Goal: Book appointment/travel/reservation

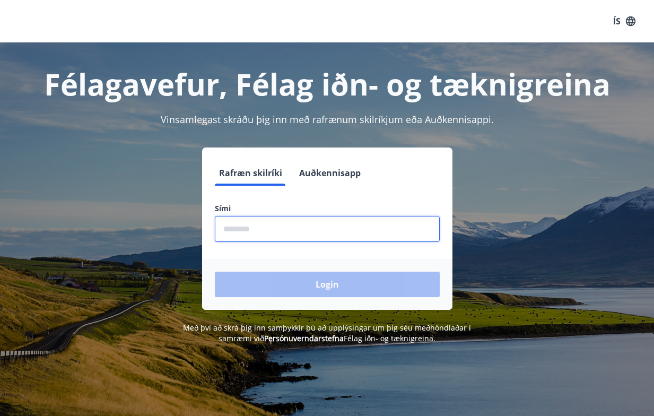
click at [264, 231] on input "phone" at bounding box center [327, 229] width 225 height 26
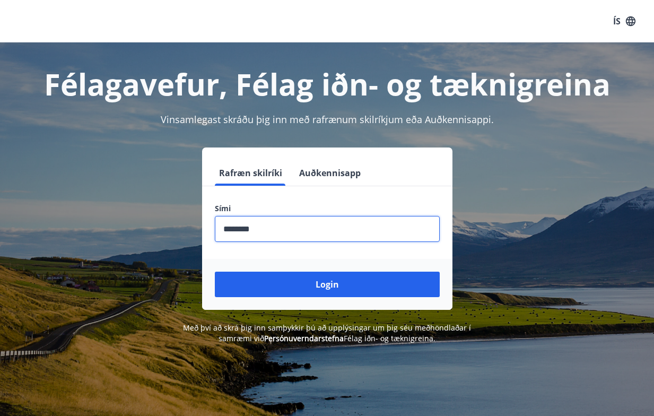
type input "********"
click at [215, 272] on button "Login" at bounding box center [327, 284] width 225 height 25
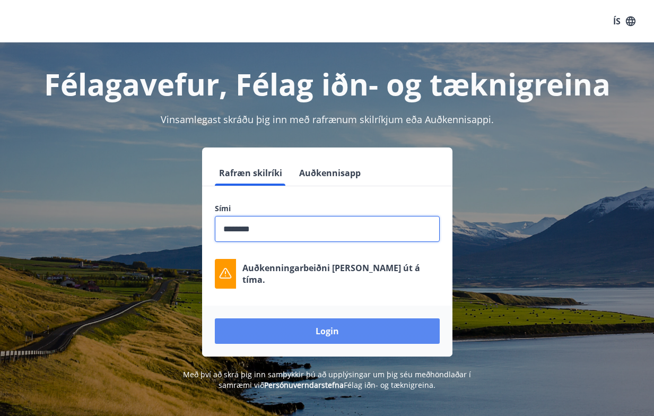
click at [280, 328] on button "Login" at bounding box center [327, 330] width 225 height 25
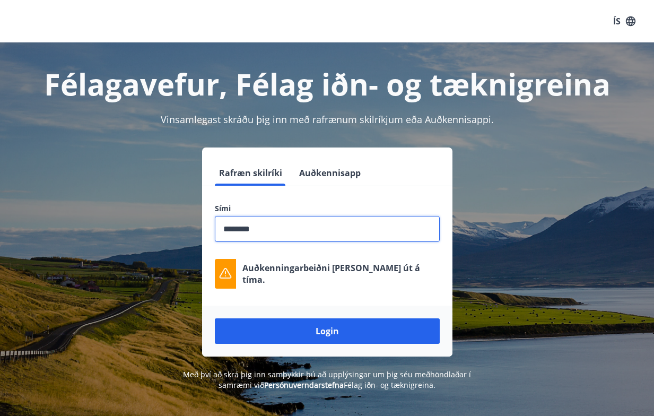
click at [280, 231] on input "phone" at bounding box center [327, 229] width 225 height 26
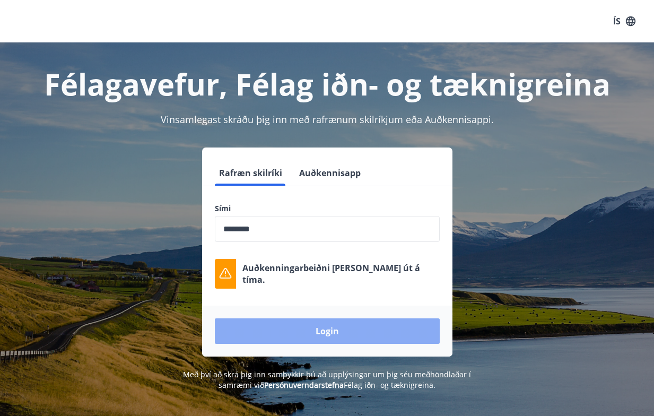
click at [290, 333] on button "Login" at bounding box center [327, 330] width 225 height 25
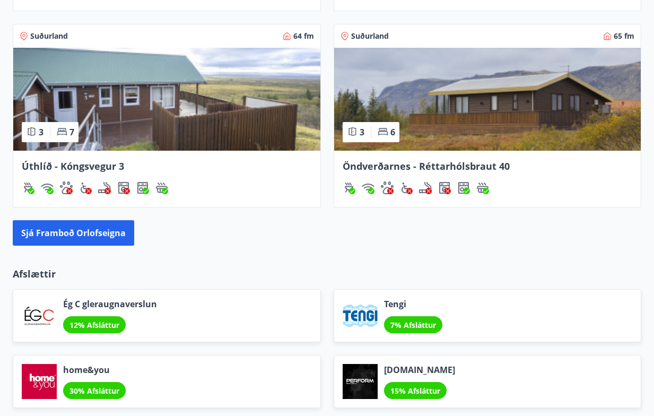
scroll to position [1004, 0]
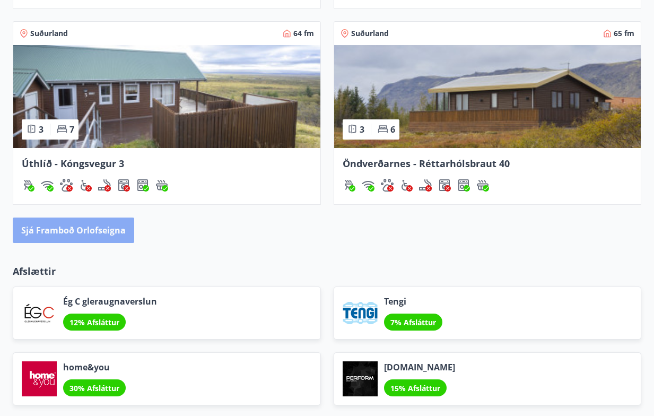
click at [86, 229] on button "Sjá framboð orlofseigna" at bounding box center [73, 230] width 121 height 25
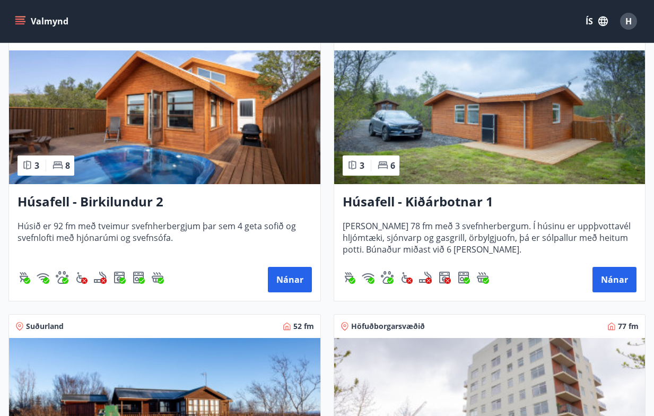
scroll to position [1064, 0]
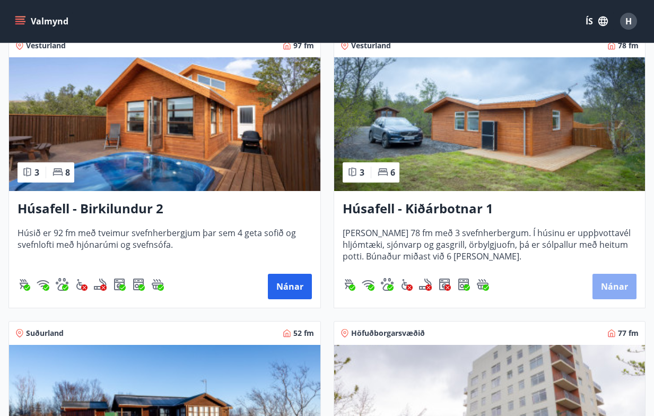
click at [601, 288] on button "Nánar" at bounding box center [615, 286] width 44 height 25
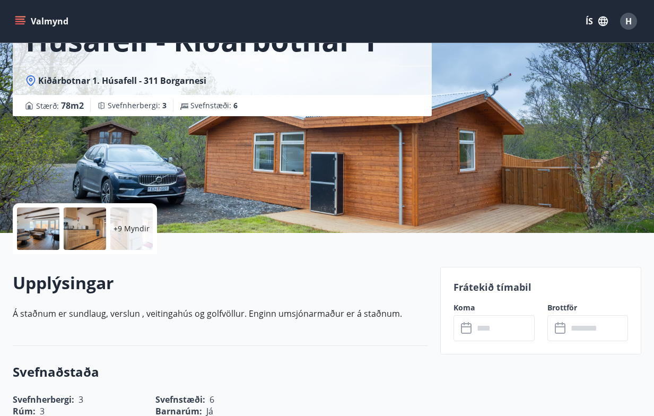
scroll to position [91, 0]
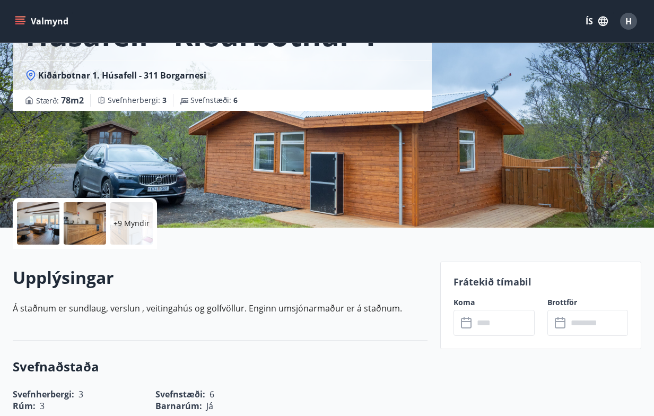
click at [45, 228] on div at bounding box center [38, 223] width 42 height 42
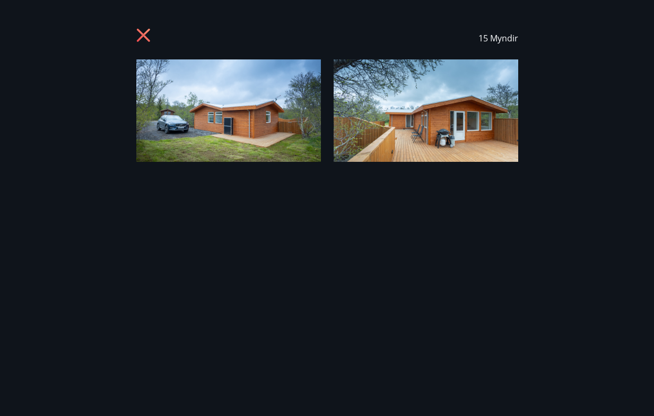
click at [143, 34] on icon at bounding box center [143, 35] width 3 height 3
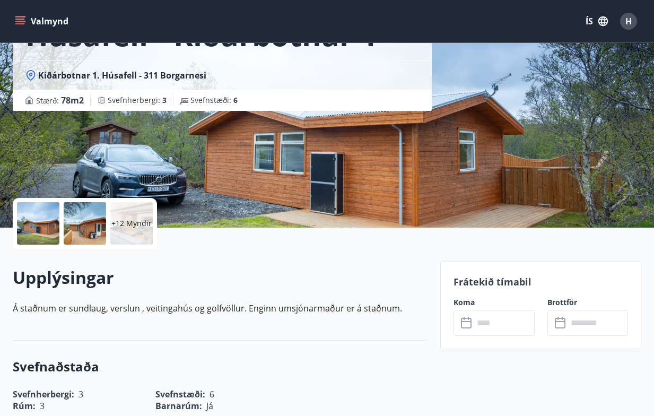
click at [40, 225] on div at bounding box center [38, 223] width 42 height 42
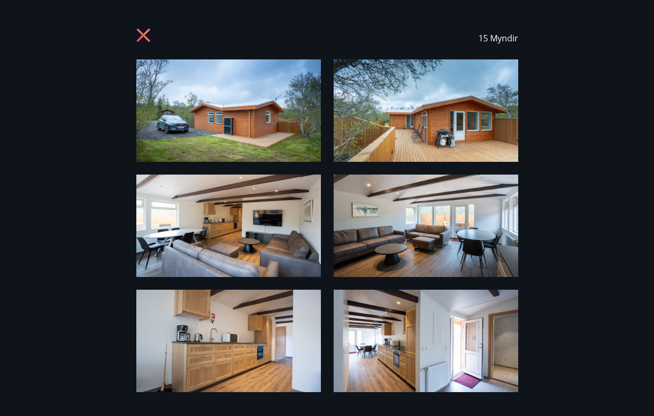
click at [216, 109] on img at bounding box center [228, 110] width 185 height 102
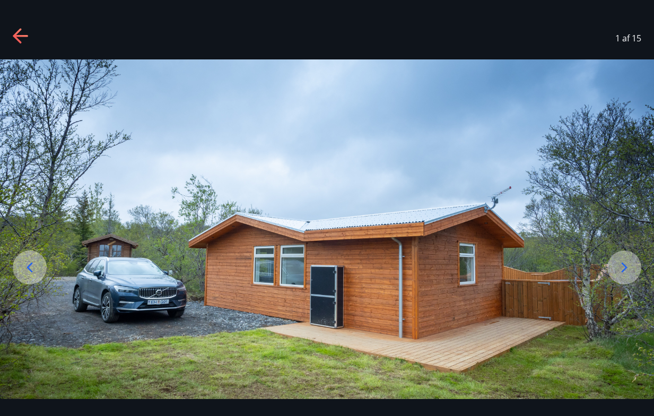
click at [629, 266] on icon at bounding box center [624, 267] width 17 height 17
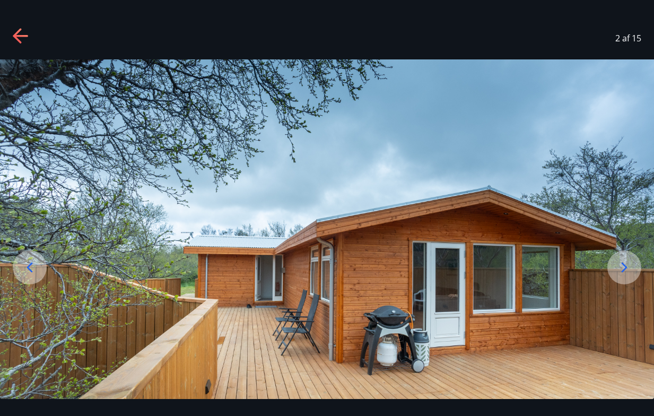
click at [629, 266] on icon at bounding box center [624, 267] width 17 height 17
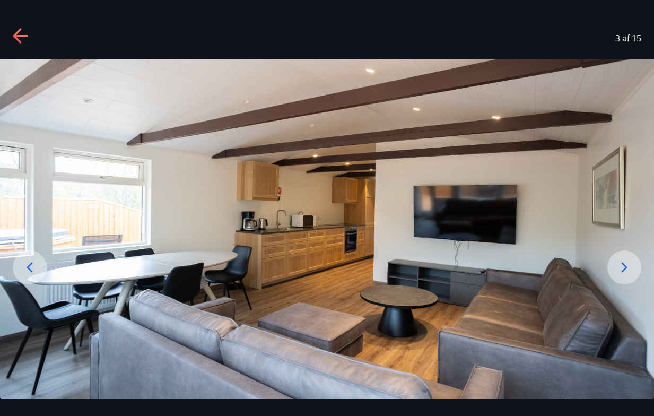
click at [629, 266] on icon at bounding box center [624, 267] width 17 height 17
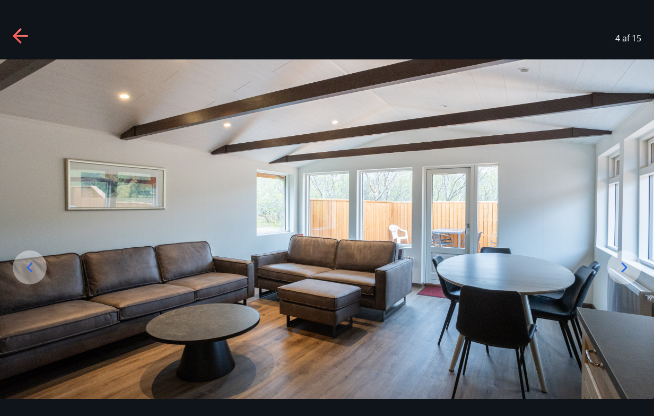
click at [629, 266] on icon at bounding box center [624, 267] width 17 height 17
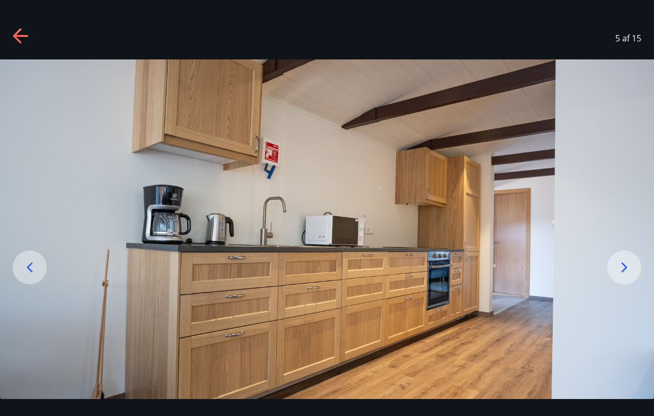
click at [629, 266] on icon at bounding box center [624, 267] width 17 height 17
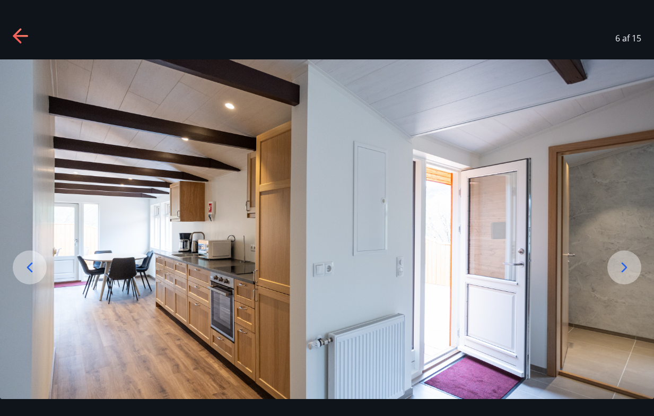
click at [629, 266] on icon at bounding box center [624, 267] width 17 height 17
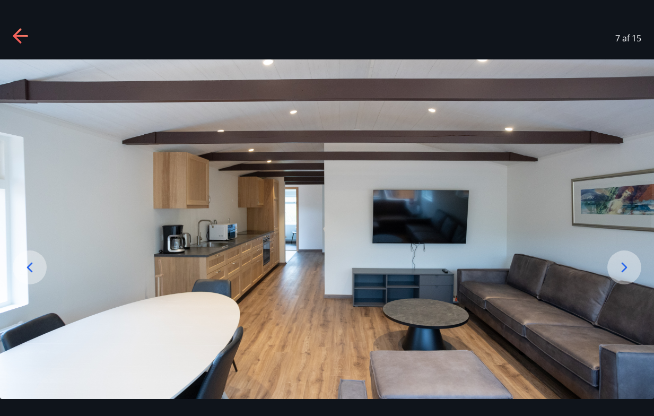
click at [629, 266] on icon at bounding box center [624, 267] width 17 height 17
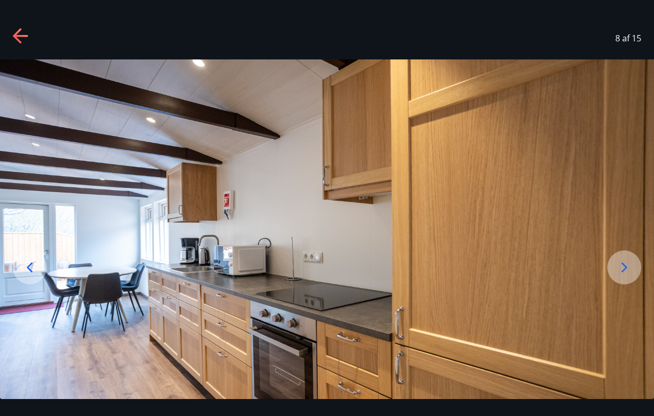
click at [629, 266] on icon at bounding box center [624, 267] width 17 height 17
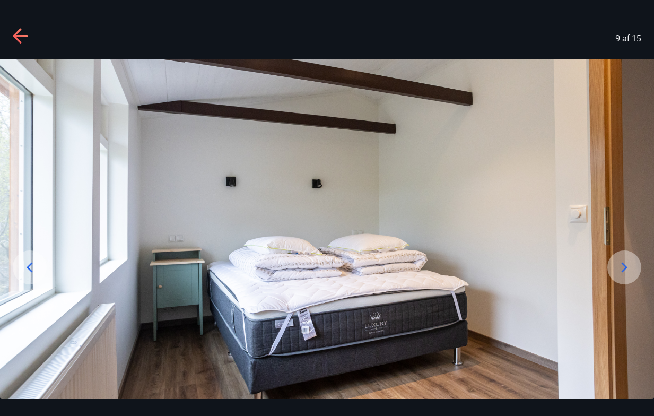
click at [629, 266] on icon at bounding box center [624, 267] width 17 height 17
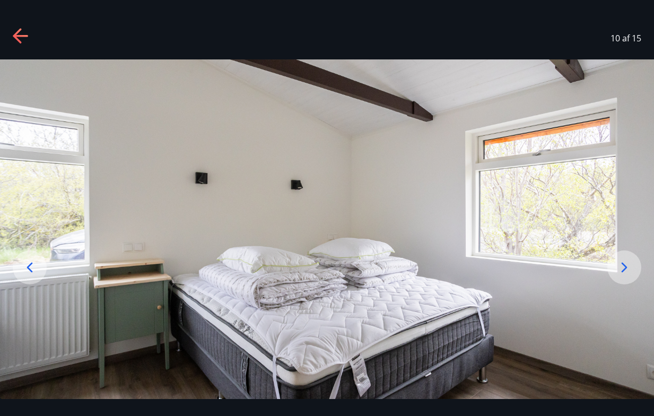
click at [629, 266] on icon at bounding box center [624, 267] width 17 height 17
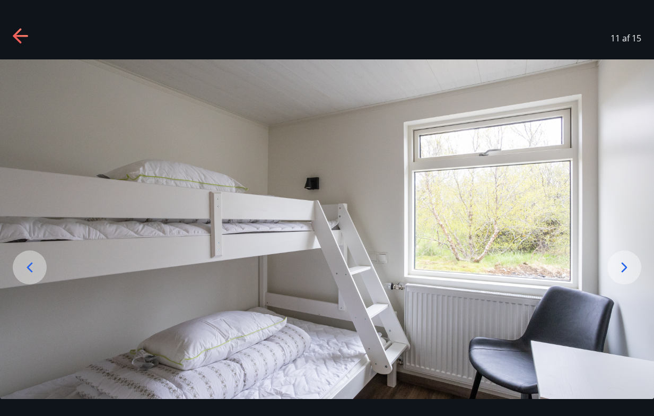
click at [629, 266] on icon at bounding box center [624, 267] width 17 height 17
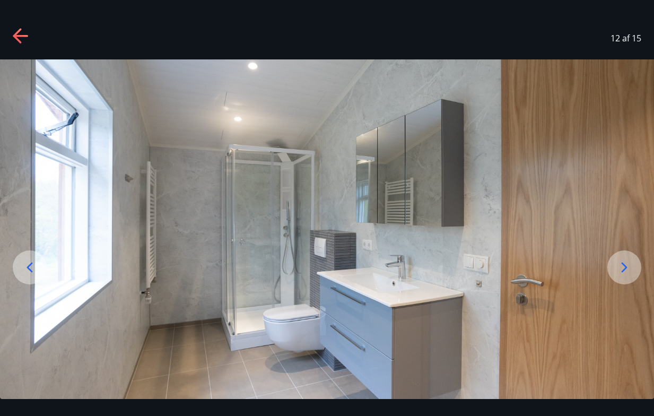
click at [629, 266] on icon at bounding box center [624, 267] width 17 height 17
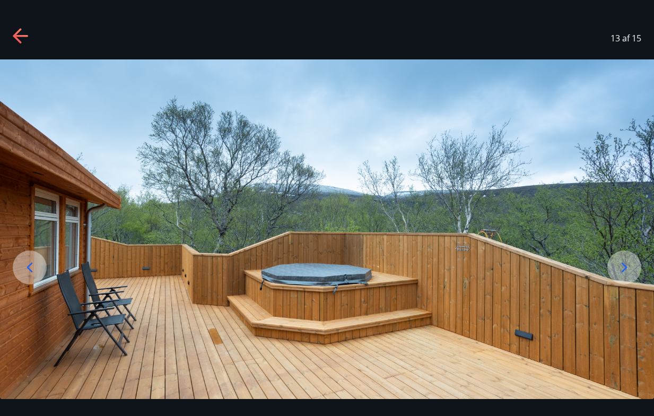
click at [629, 266] on icon at bounding box center [624, 267] width 17 height 17
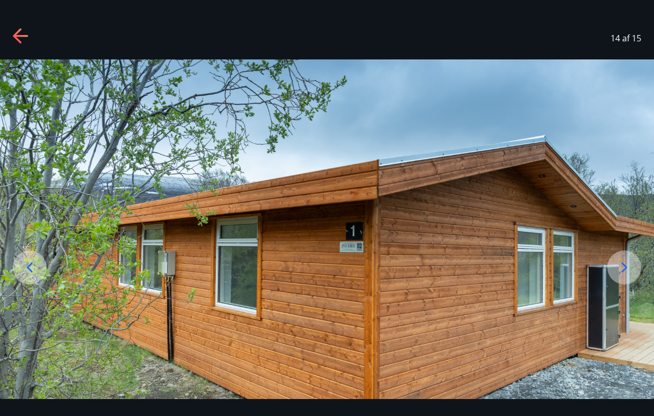
click at [629, 266] on icon at bounding box center [624, 267] width 17 height 17
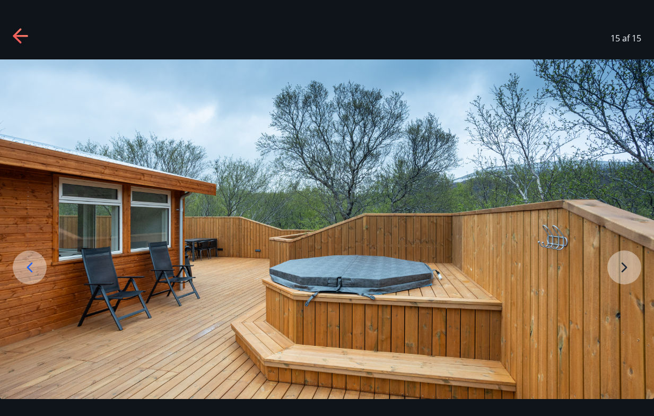
click at [629, 266] on img at bounding box center [327, 240] width 654 height 363
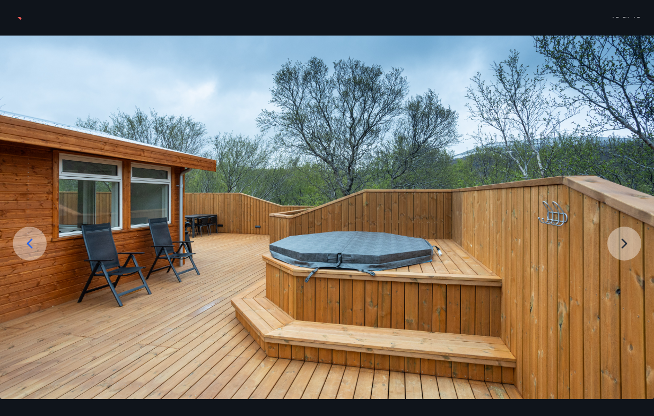
click at [618, 238] on img at bounding box center [327, 217] width 654 height 363
click at [625, 245] on img at bounding box center [327, 217] width 654 height 363
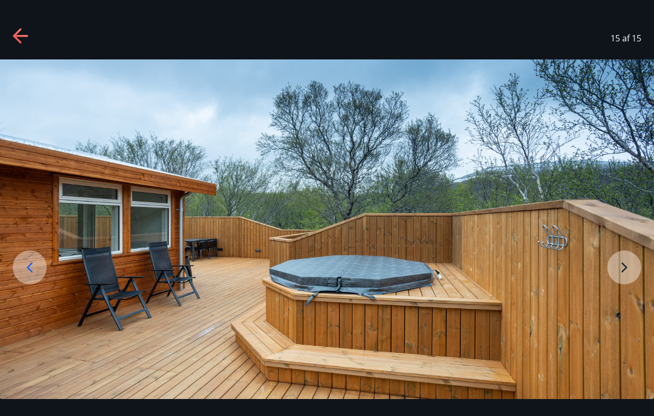
click at [19, 35] on icon at bounding box center [20, 36] width 15 height 2
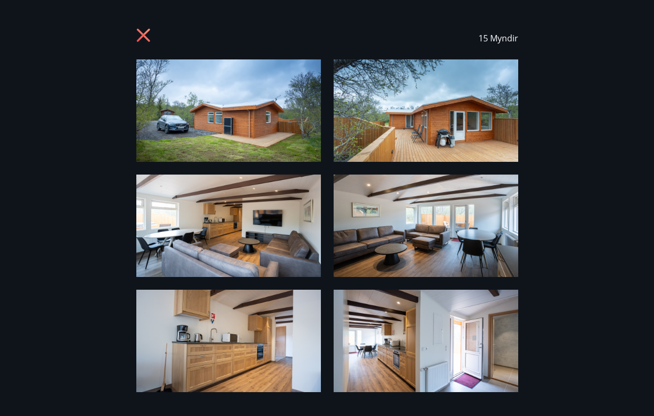
click at [146, 37] on icon at bounding box center [142, 35] width 13 height 13
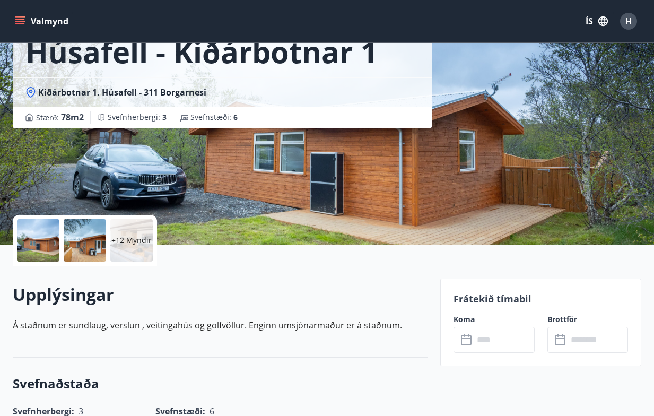
scroll to position [73, 0]
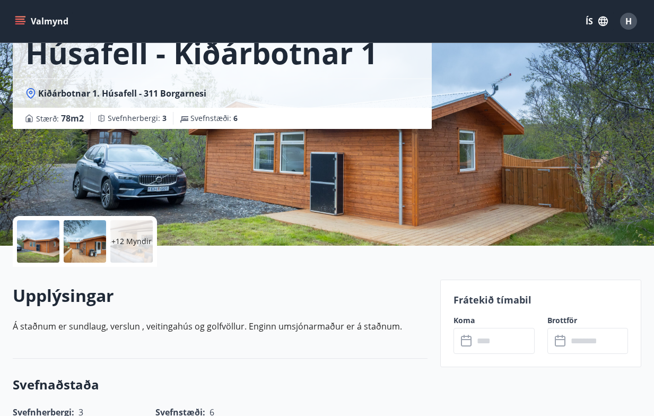
click at [505, 341] on input "text" at bounding box center [504, 341] width 61 height 26
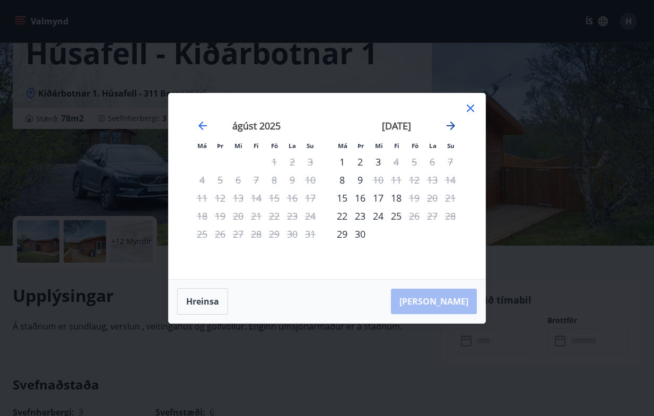
click at [450, 126] on icon "Move forward to switch to the next month." at bounding box center [451, 125] width 13 height 13
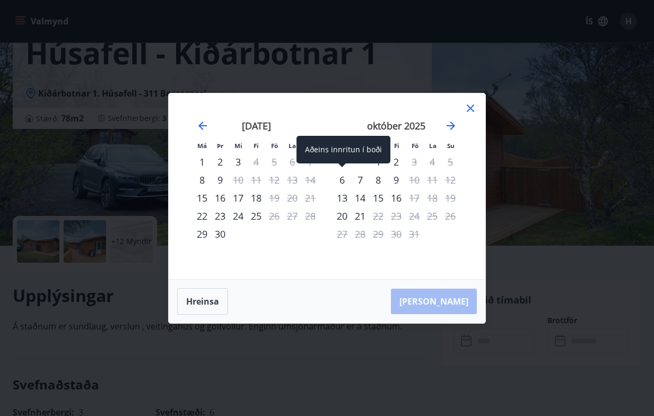
click at [343, 180] on div "6" at bounding box center [342, 180] width 18 height 18
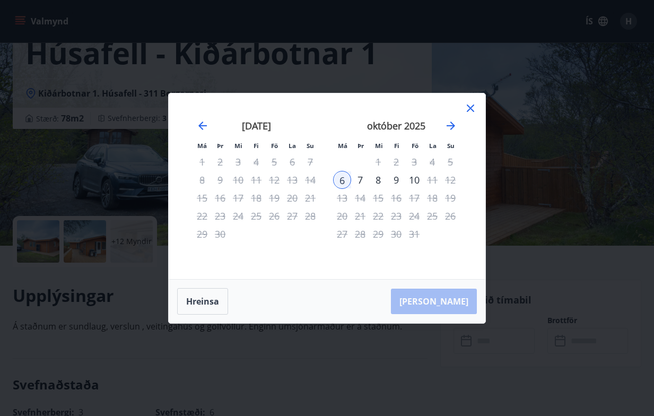
click at [396, 180] on div "9" at bounding box center [396, 180] width 18 height 18
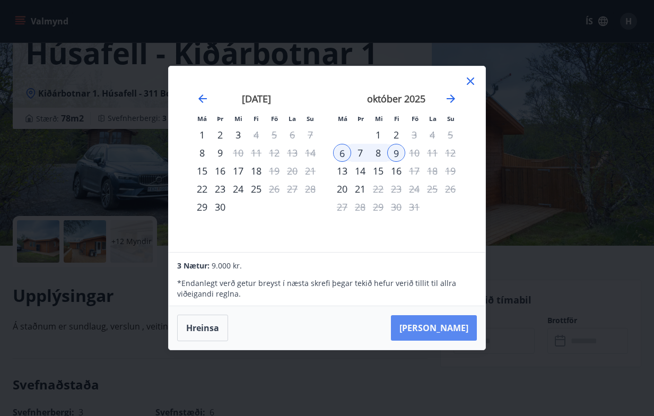
click at [453, 328] on button "Taka Frá" at bounding box center [434, 327] width 86 height 25
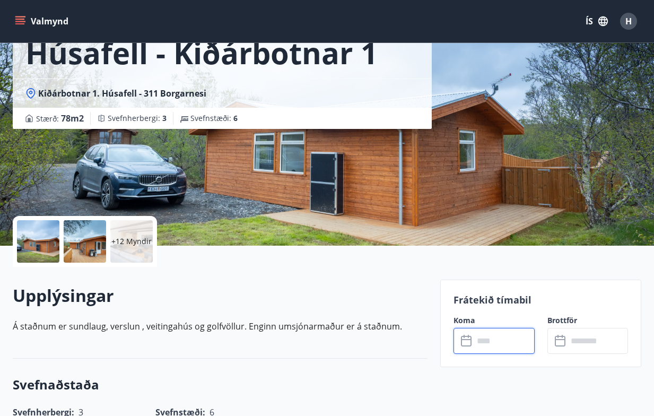
type input "******"
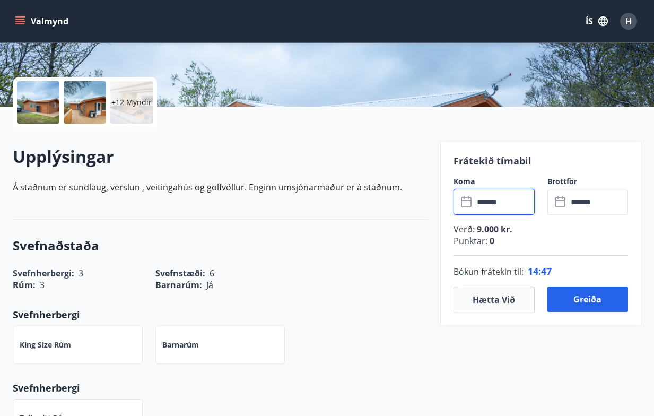
scroll to position [216, 0]
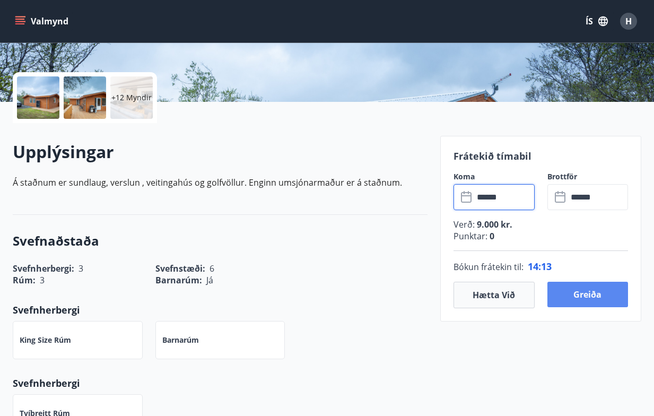
click at [579, 291] on button "Greiða" at bounding box center [588, 294] width 81 height 25
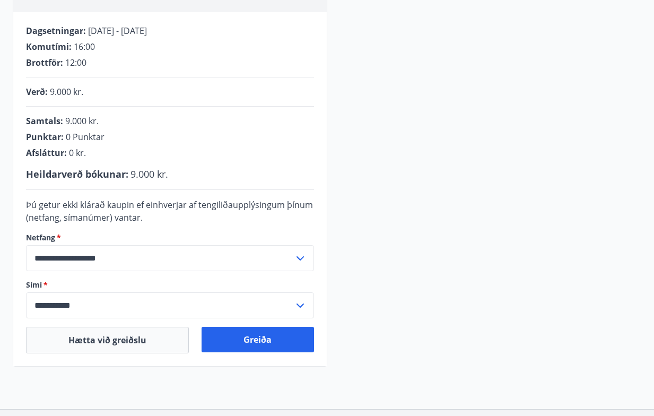
scroll to position [188, 0]
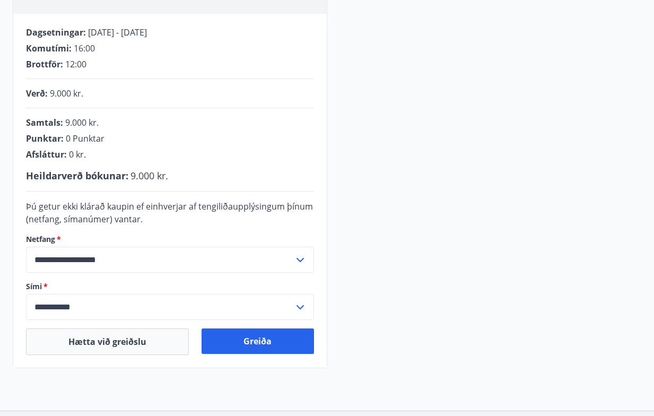
click at [289, 307] on input "**********" at bounding box center [160, 307] width 268 height 26
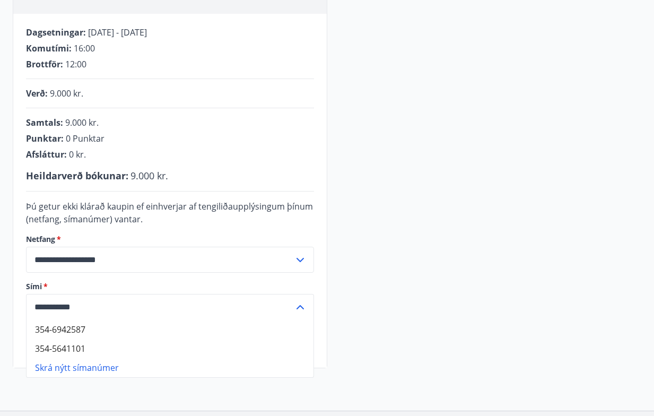
click at [79, 331] on li "354-6942587" at bounding box center [170, 329] width 287 height 19
type input "**********"
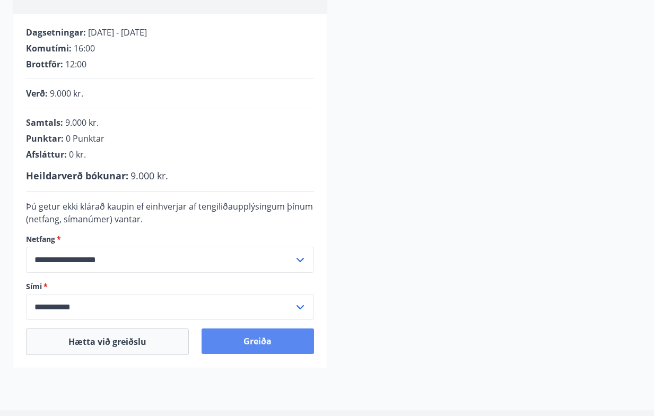
click at [262, 343] on button "Greiða" at bounding box center [258, 340] width 112 height 25
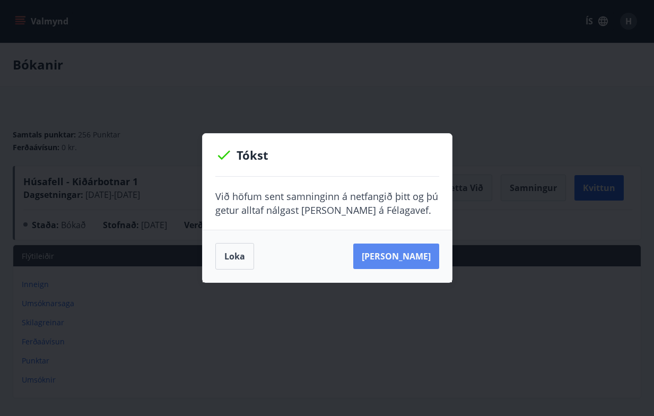
click at [396, 262] on button "[PERSON_NAME]" at bounding box center [396, 256] width 86 height 25
click at [235, 256] on button "Loka" at bounding box center [234, 256] width 39 height 27
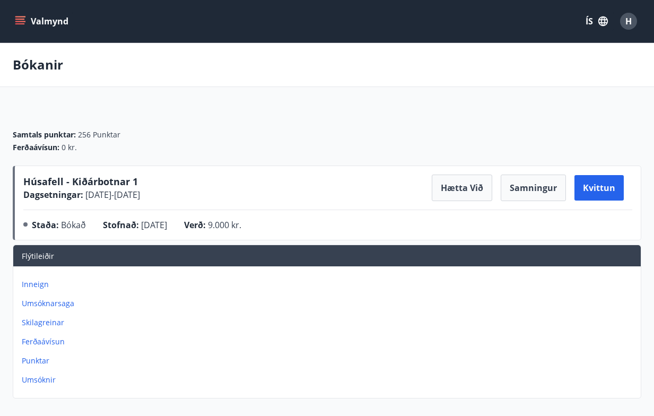
click at [91, 182] on span "Húsafell - Kiðárbotnar 1" at bounding box center [80, 181] width 115 height 13
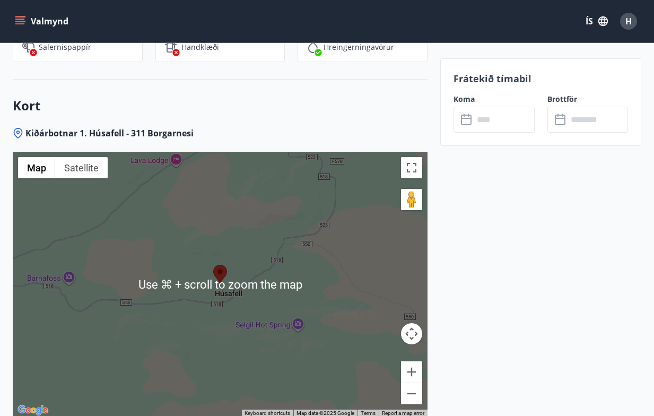
scroll to position [1339, 0]
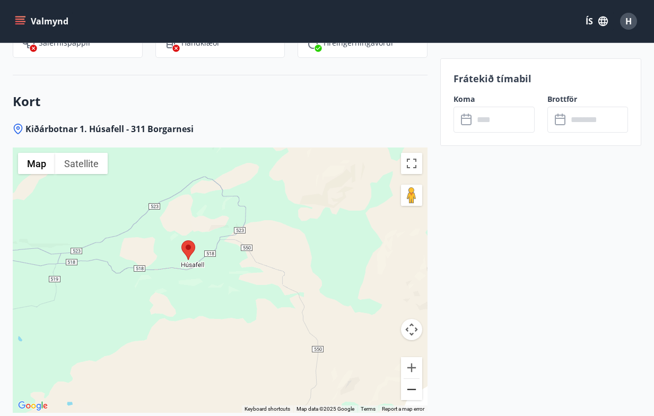
click at [411, 394] on button "Zoom out" at bounding box center [411, 389] width 21 height 21
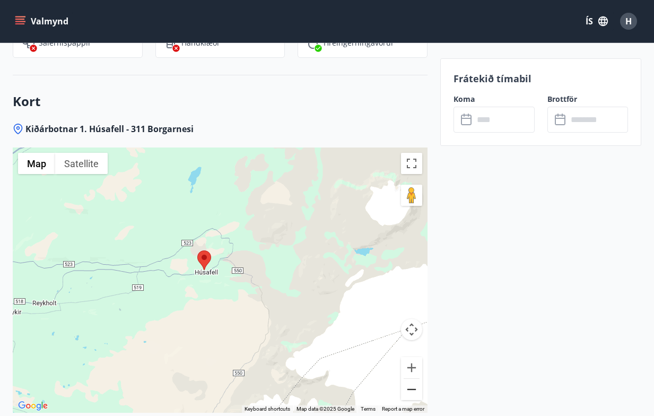
click at [411, 394] on button "Zoom out" at bounding box center [411, 389] width 21 height 21
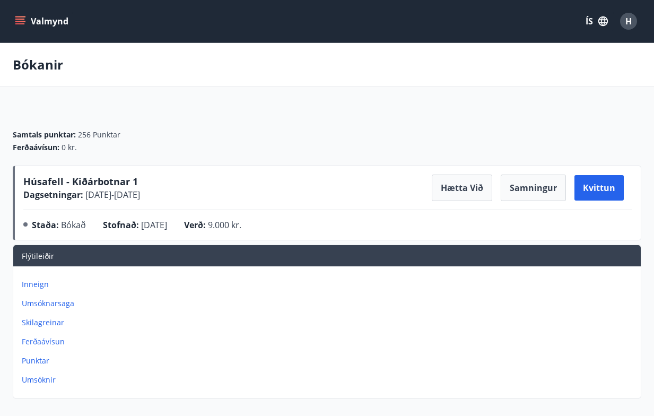
click at [103, 179] on span "Húsafell - Kiðárbotnar 1" at bounding box center [80, 181] width 115 height 13
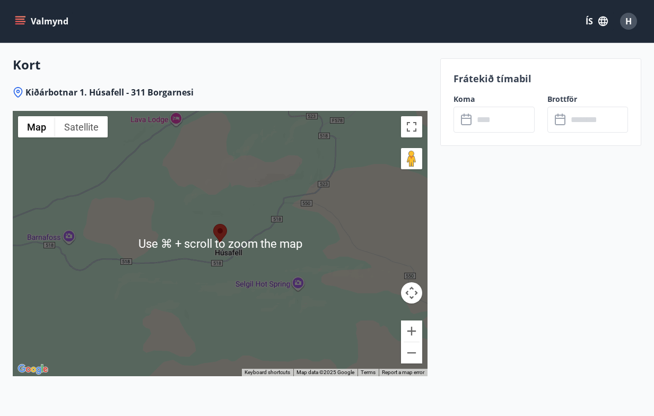
scroll to position [1402, 0]
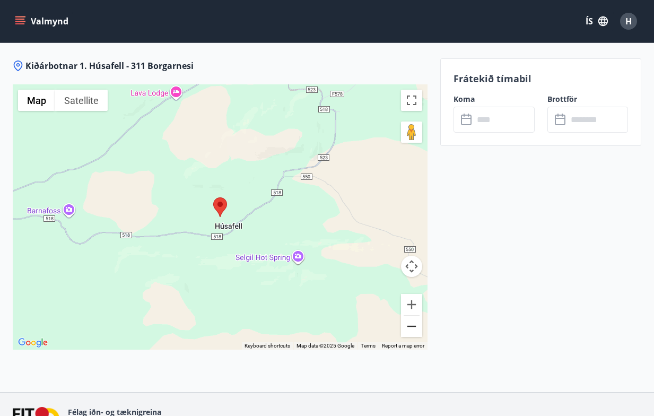
click at [415, 332] on button "Zoom out" at bounding box center [411, 326] width 21 height 21
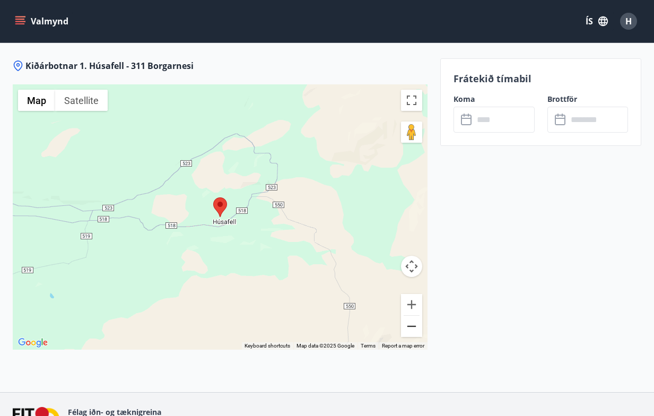
click at [415, 332] on button "Zoom out" at bounding box center [411, 326] width 21 height 21
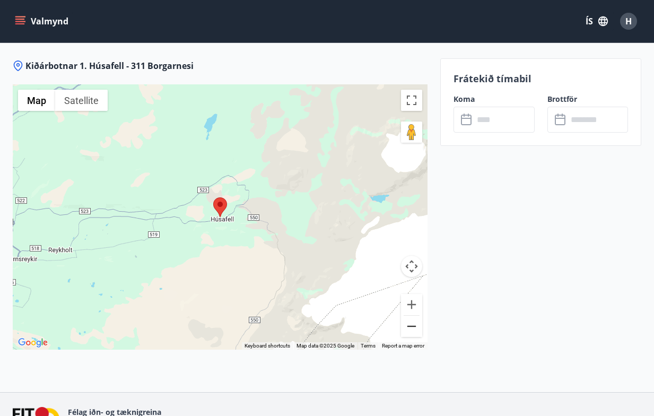
click at [415, 332] on button "Zoom out" at bounding box center [411, 326] width 21 height 21
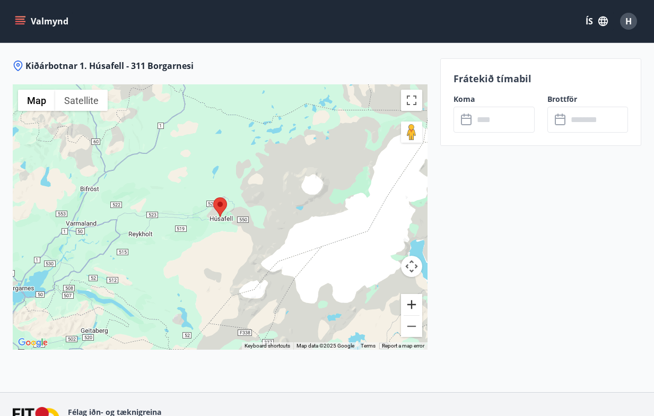
click at [412, 309] on button "Zoom in" at bounding box center [411, 304] width 21 height 21
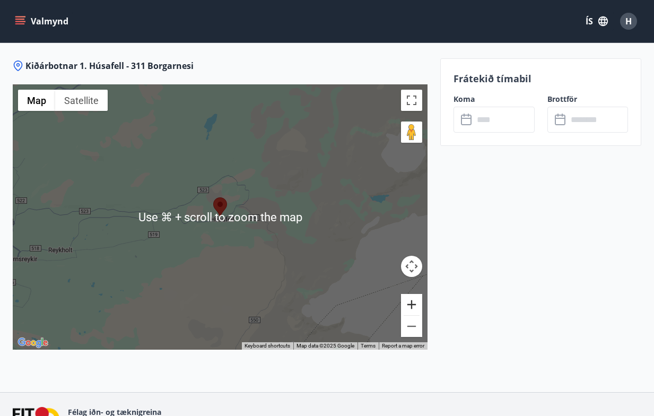
scroll to position [1403, 0]
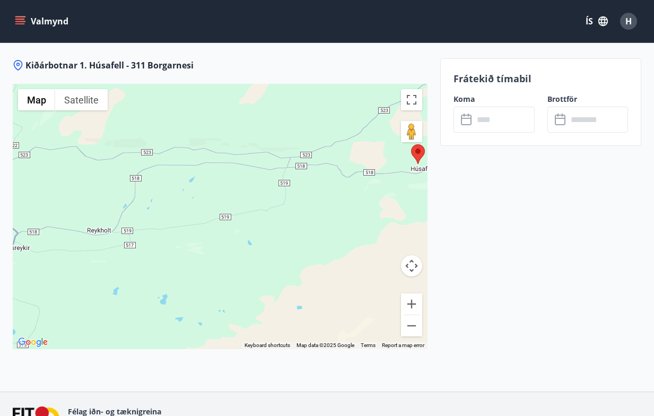
drag, startPoint x: 121, startPoint y: 236, endPoint x: 222, endPoint y: 202, distance: 106.2
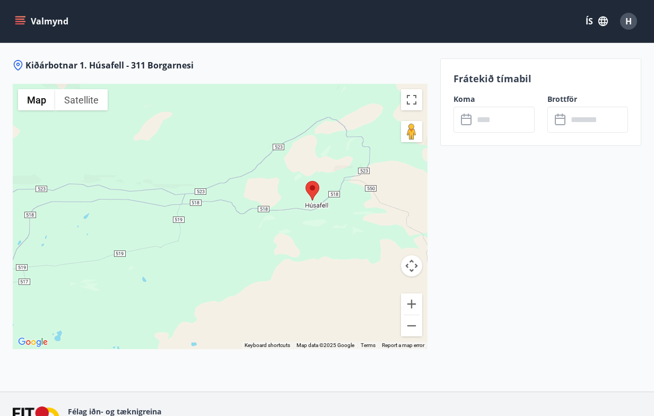
drag, startPoint x: 356, startPoint y: 181, endPoint x: 236, endPoint y: 225, distance: 127.6
click at [236, 225] on div at bounding box center [220, 216] width 415 height 265
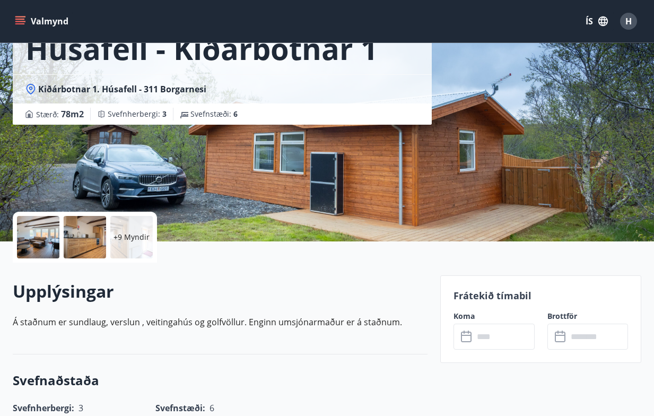
scroll to position [67, 0]
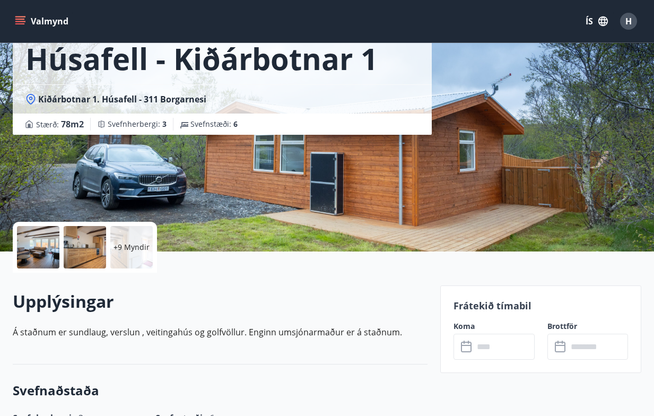
click at [40, 248] on div at bounding box center [38, 247] width 42 height 42
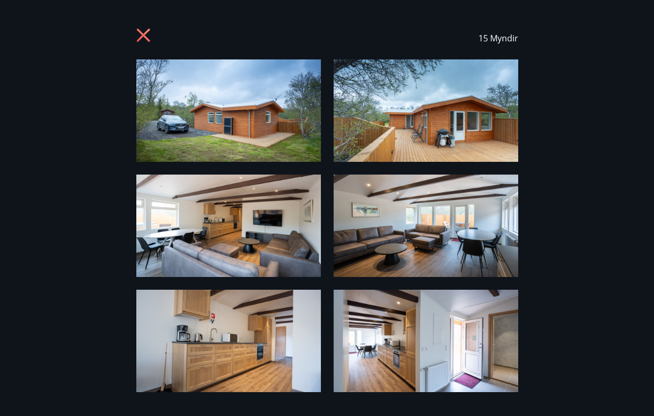
click at [208, 120] on img at bounding box center [228, 110] width 185 height 102
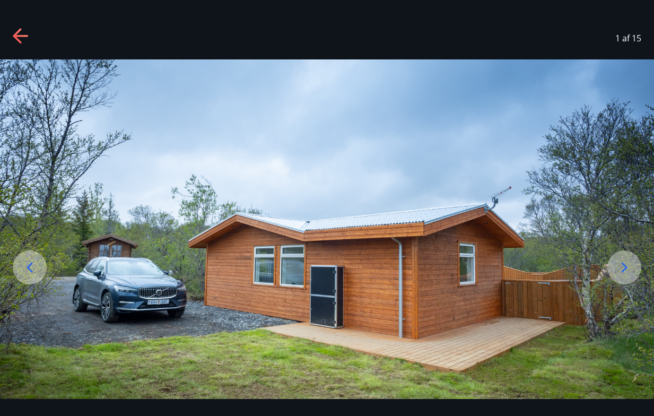
click at [624, 269] on icon at bounding box center [625, 268] width 6 height 10
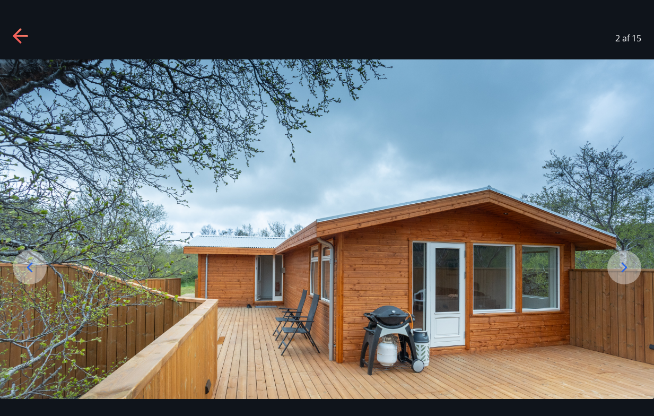
click at [624, 270] on icon at bounding box center [625, 268] width 6 height 10
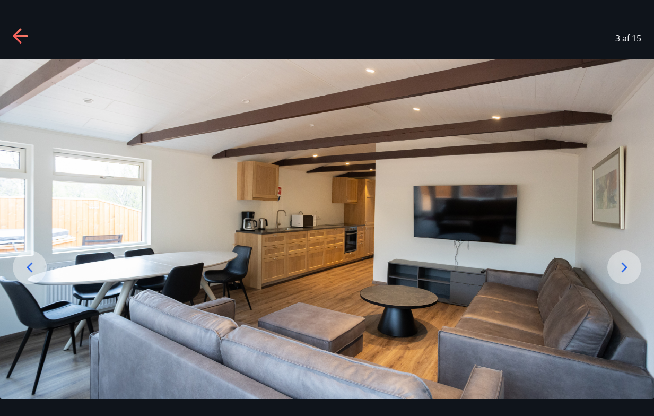
click at [624, 272] on icon at bounding box center [624, 267] width 17 height 17
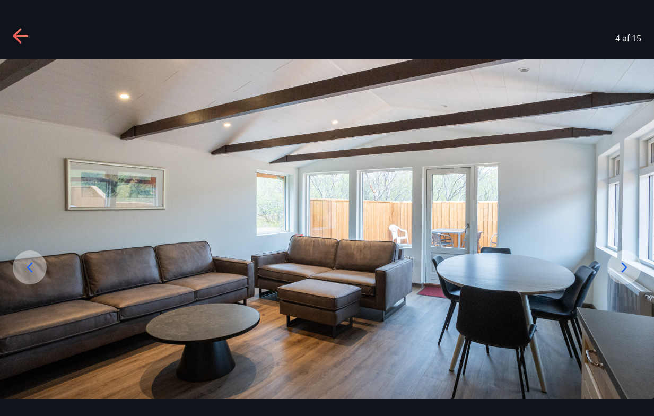
click at [625, 276] on div at bounding box center [624, 267] width 34 height 34
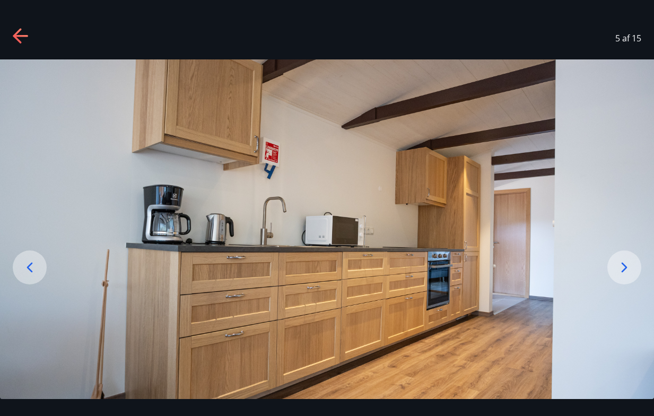
click at [624, 272] on icon at bounding box center [624, 267] width 17 height 17
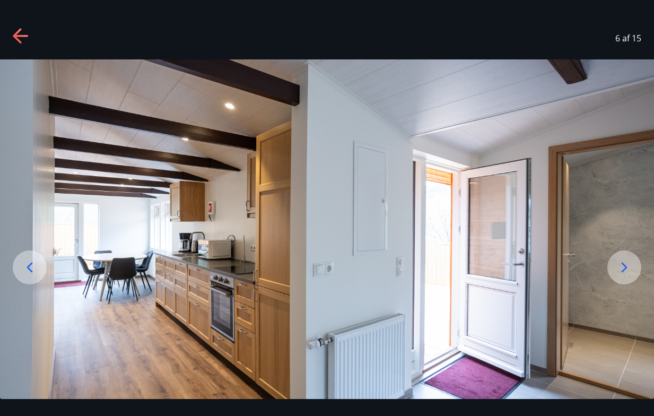
click at [626, 272] on icon at bounding box center [624, 267] width 17 height 17
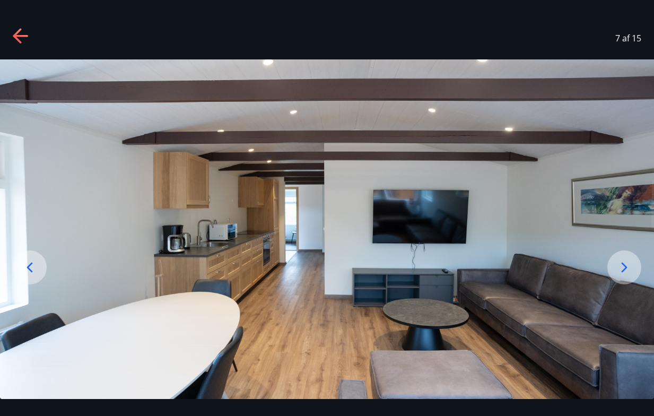
click at [623, 265] on icon at bounding box center [625, 268] width 6 height 10
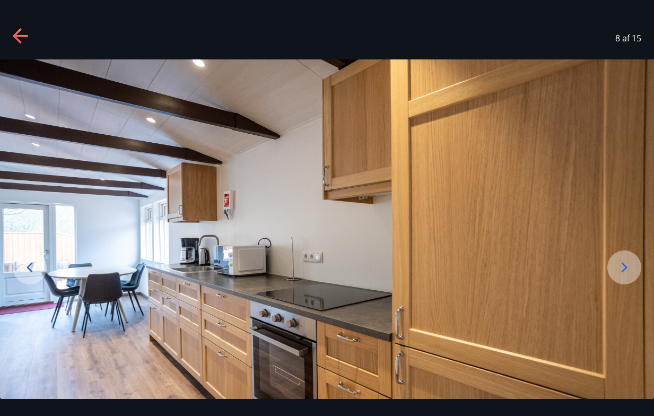
click at [624, 266] on icon at bounding box center [624, 267] width 17 height 17
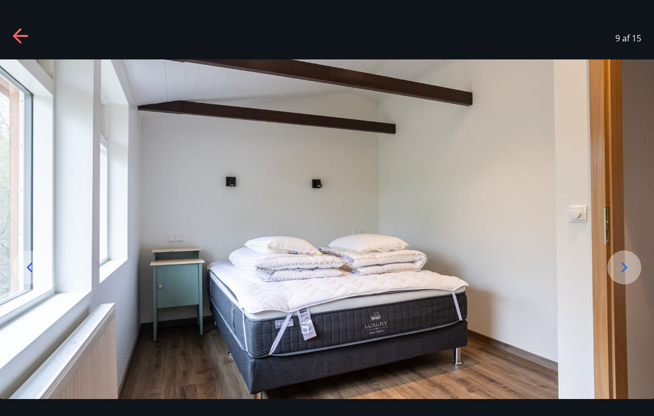
click at [624, 266] on icon at bounding box center [624, 267] width 17 height 17
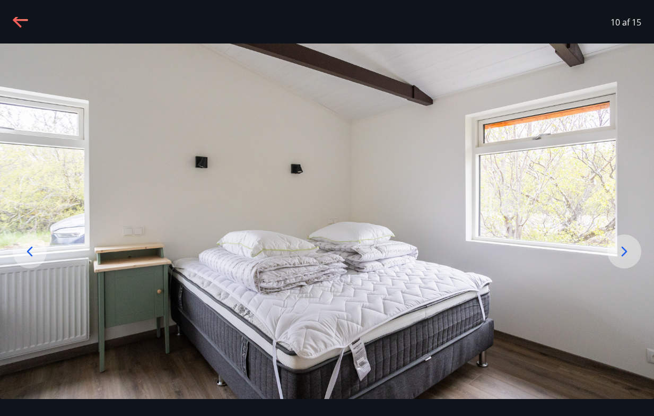
scroll to position [24, 0]
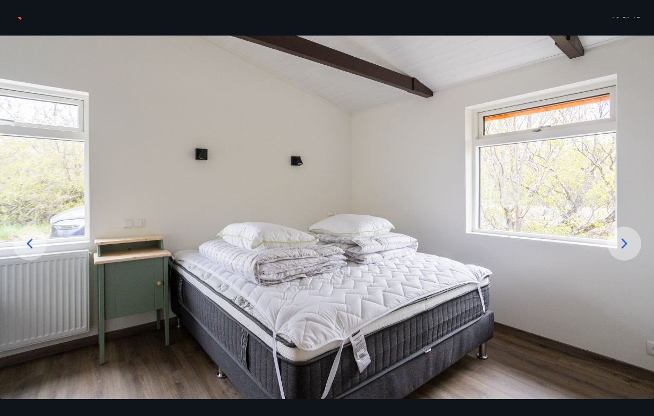
click at [626, 241] on icon at bounding box center [624, 243] width 17 height 17
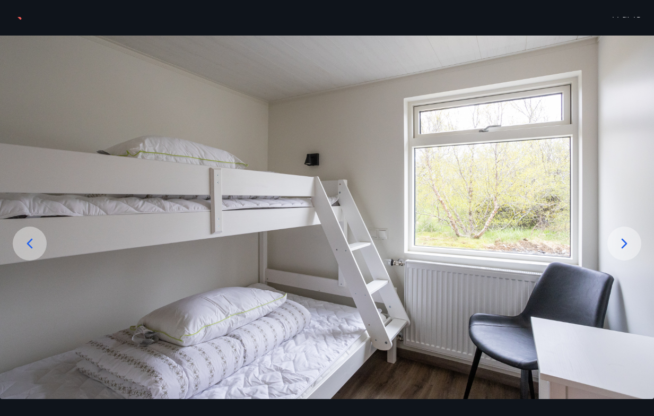
click at [626, 241] on icon at bounding box center [624, 243] width 17 height 17
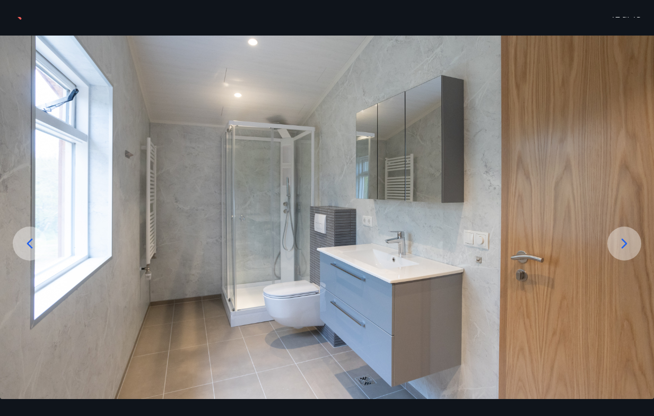
click at [626, 241] on icon at bounding box center [624, 243] width 17 height 17
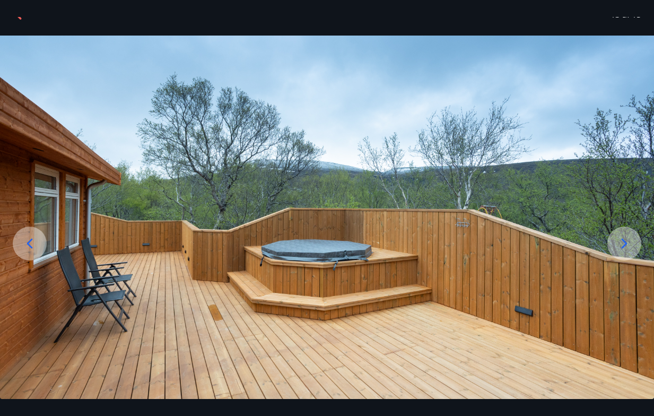
click at [626, 241] on icon at bounding box center [624, 243] width 17 height 17
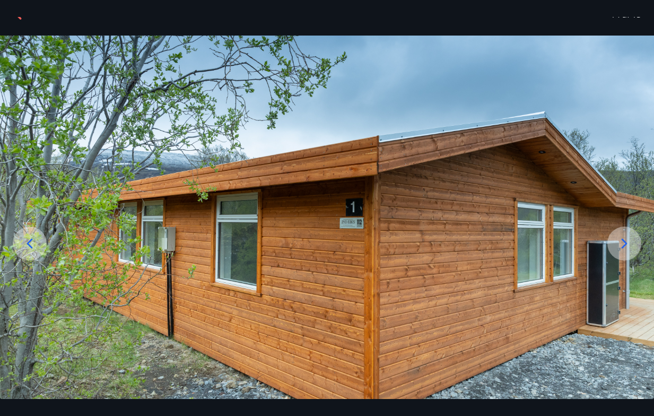
click at [626, 241] on icon at bounding box center [624, 243] width 17 height 17
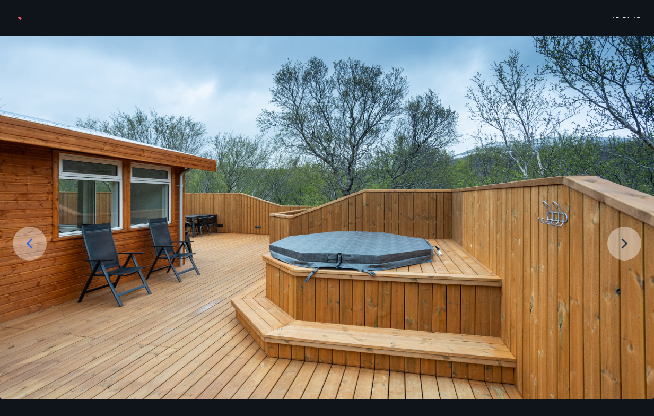
scroll to position [0, 0]
